Goal: Check status: Check status

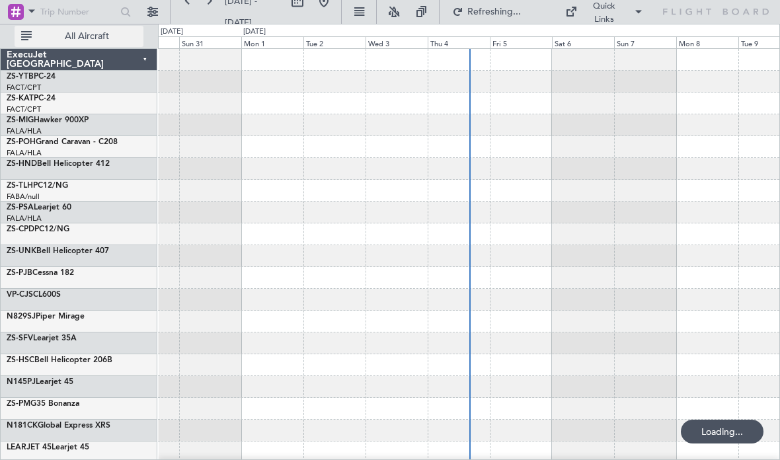
click at [128, 40] on span "All Aircraft" at bounding box center [86, 36] width 105 height 9
click at [106, 32] on span "All Aircraft" at bounding box center [86, 36] width 105 height 9
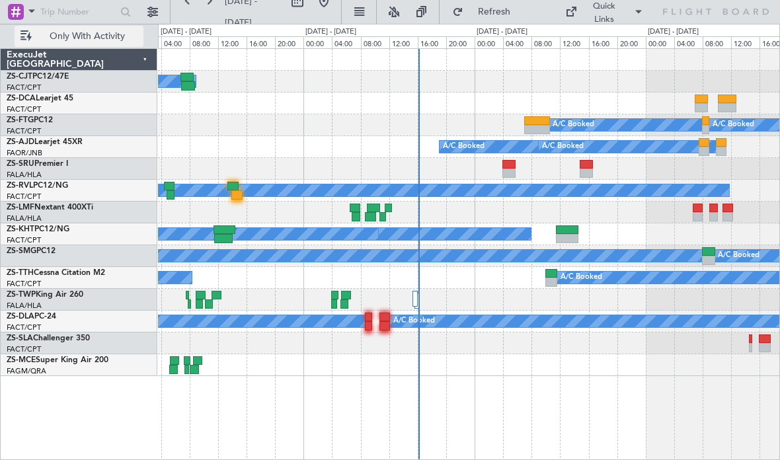
click at [564, 209] on div at bounding box center [468, 213] width 621 height 22
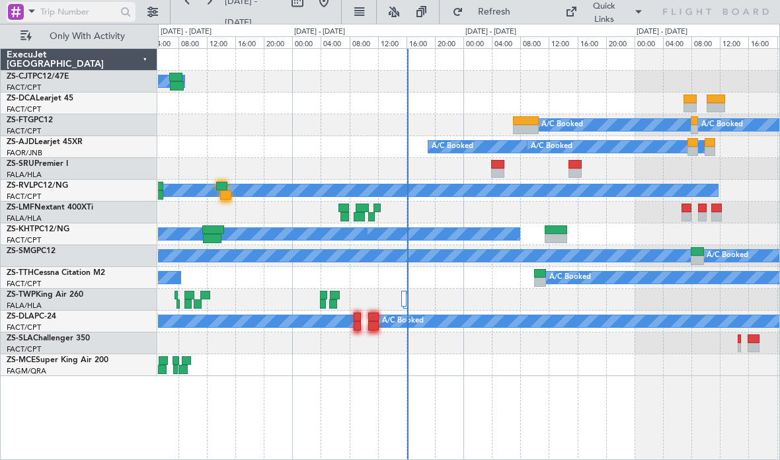
click at [96, 20] on input "text" at bounding box center [78, 12] width 76 height 20
click at [130, 17] on div at bounding box center [126, 12] width 20 height 20
click at [124, 20] on div at bounding box center [126, 12] width 20 height 20
click at [143, 15] on button at bounding box center [152, 11] width 21 height 21
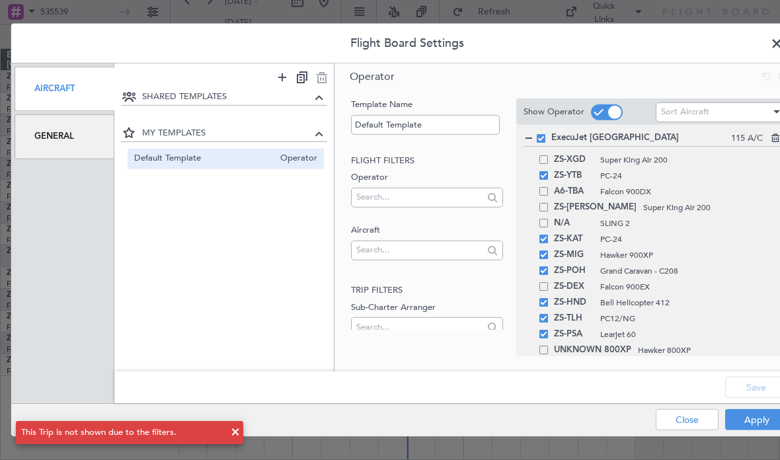
click at [779, 48] on span at bounding box center [783, 47] width 0 height 26
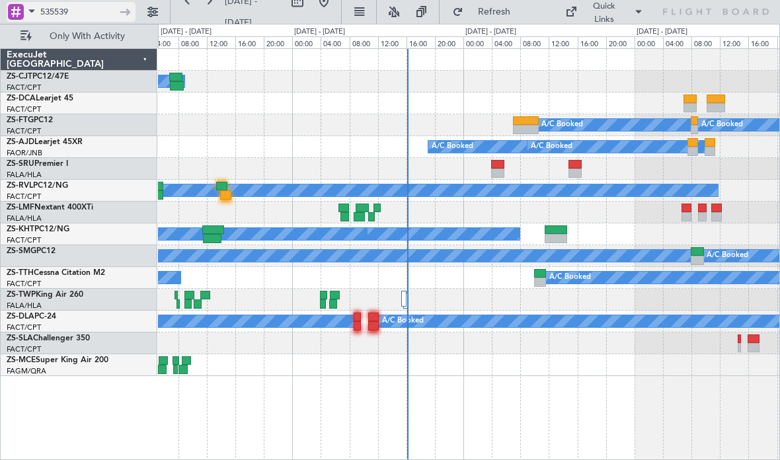
click at [94, 18] on input "535539" at bounding box center [78, 12] width 76 height 20
click at [128, 7] on div at bounding box center [126, 12] width 20 height 20
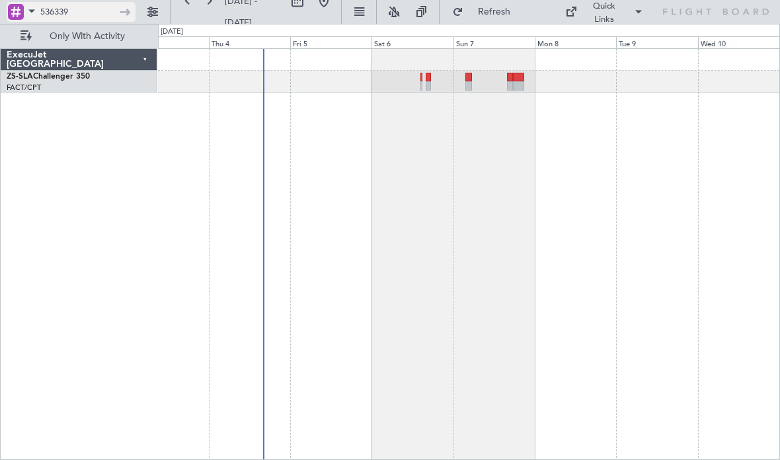
click at [94, 17] on input "536339" at bounding box center [78, 12] width 76 height 20
click at [135, 13] on div at bounding box center [126, 12] width 20 height 20
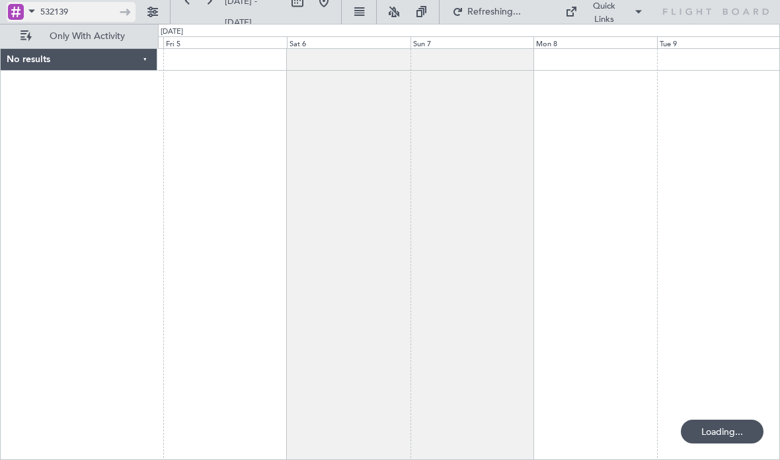
click at [99, 14] on input "532139" at bounding box center [78, 12] width 76 height 20
type input "5"
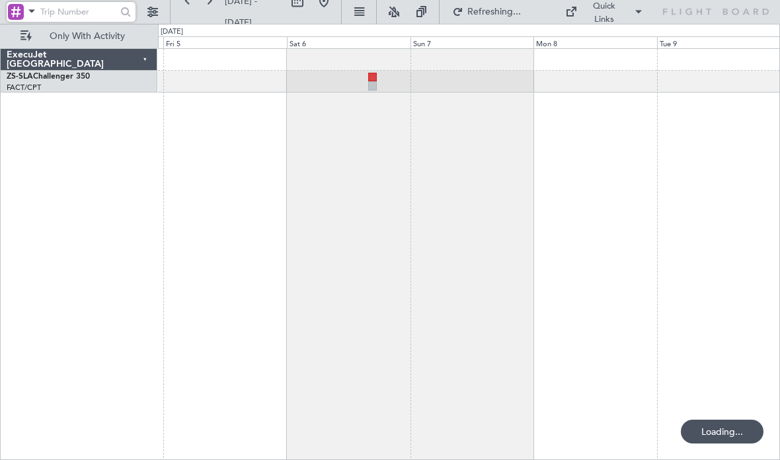
click at [457, 174] on div at bounding box center [469, 254] width 622 height 412
